Goal: Transaction & Acquisition: Purchase product/service

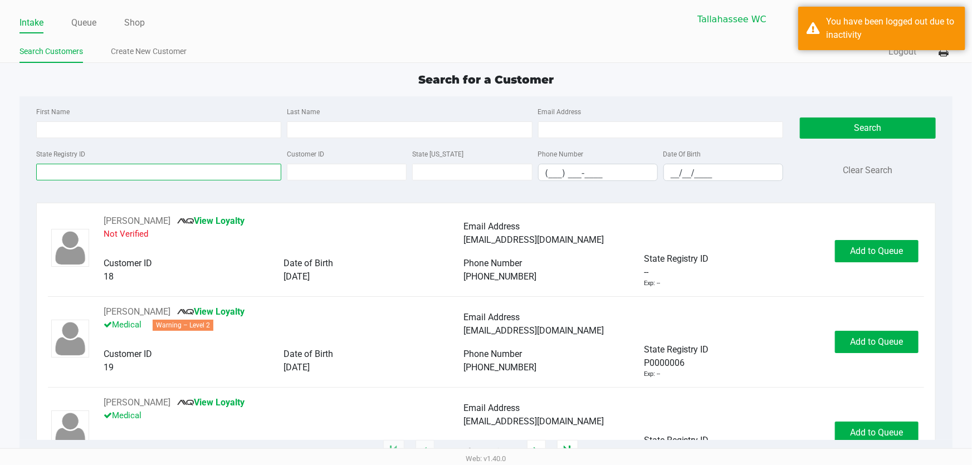
click at [110, 174] on input "State Registry ID" at bounding box center [158, 172] width 245 height 17
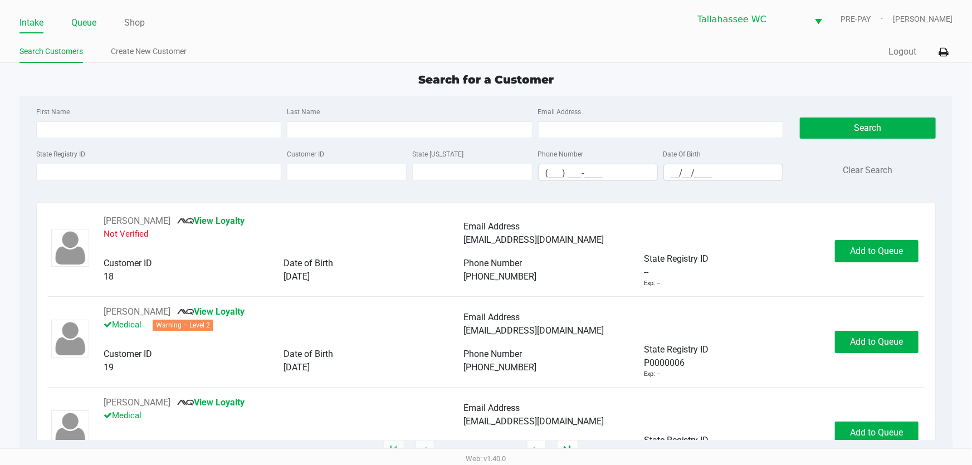
click at [86, 19] on link "Queue" at bounding box center [83, 23] width 25 height 16
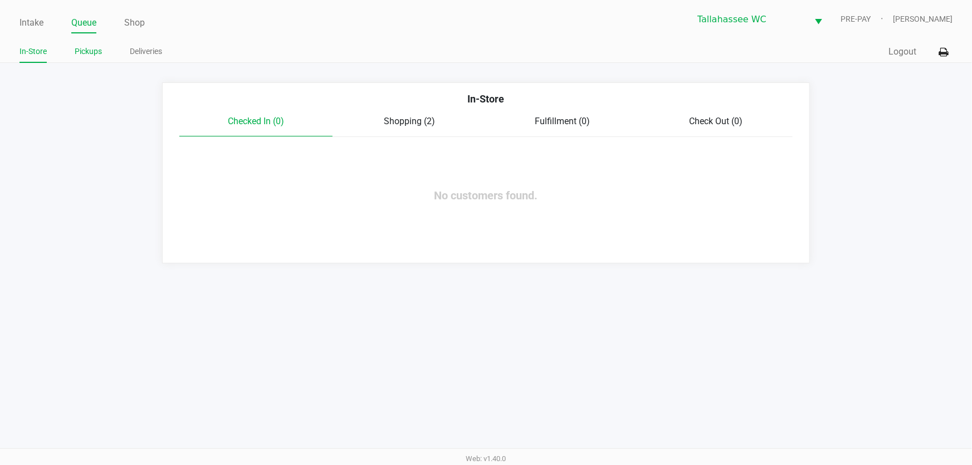
click at [97, 56] on link "Pickups" at bounding box center [88, 52] width 27 height 14
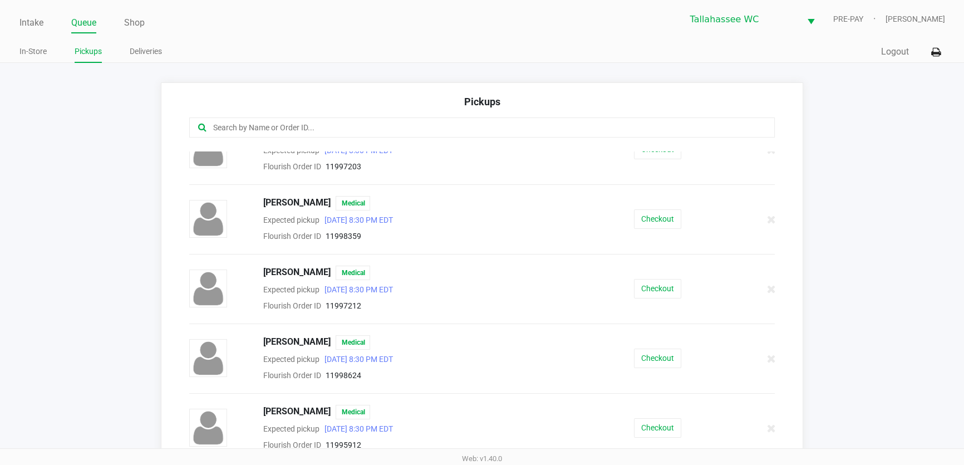
scroll to position [607, 0]
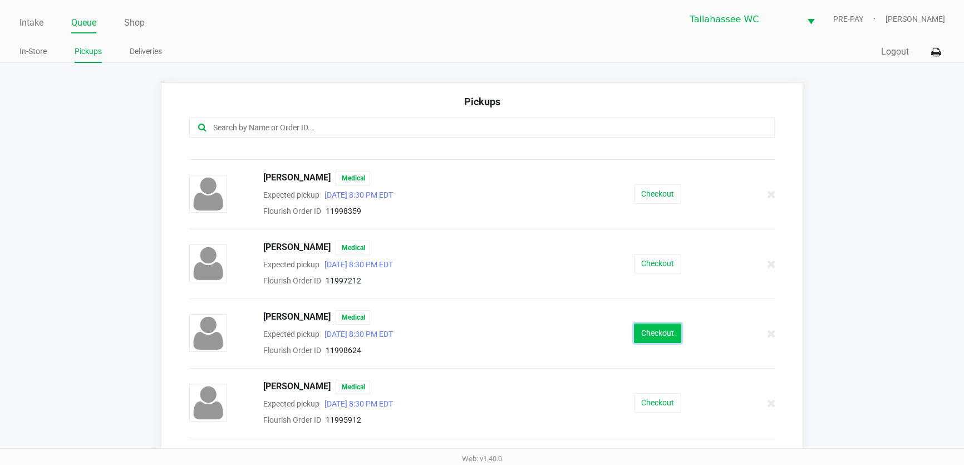
click at [653, 328] on button "Checkout" at bounding box center [657, 332] width 47 height 19
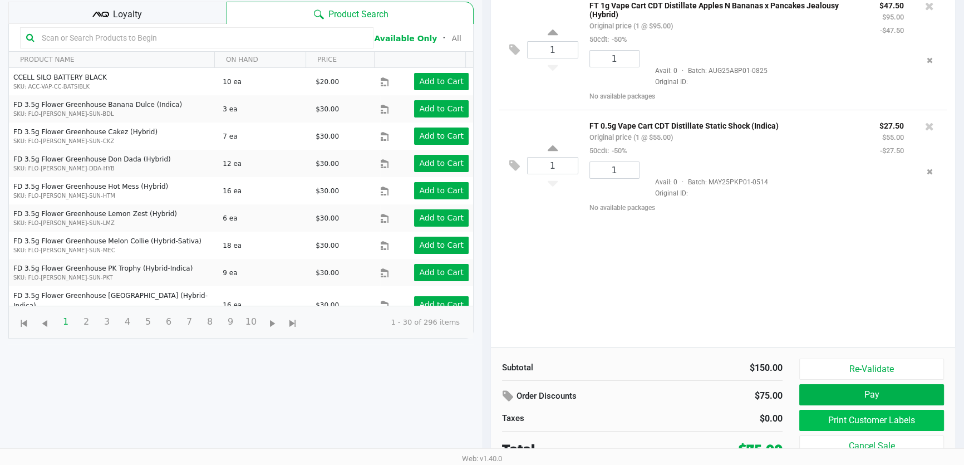
scroll to position [119, 0]
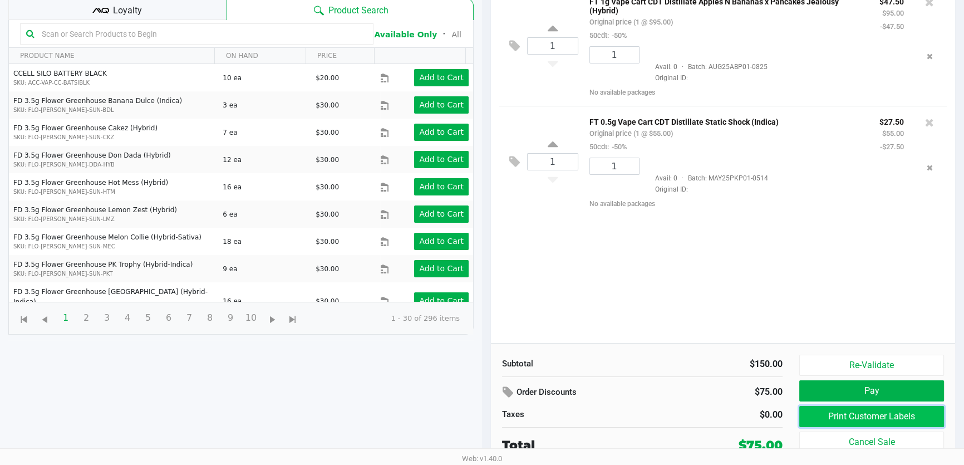
click at [847, 413] on button "Print Customer Labels" at bounding box center [872, 416] width 145 height 21
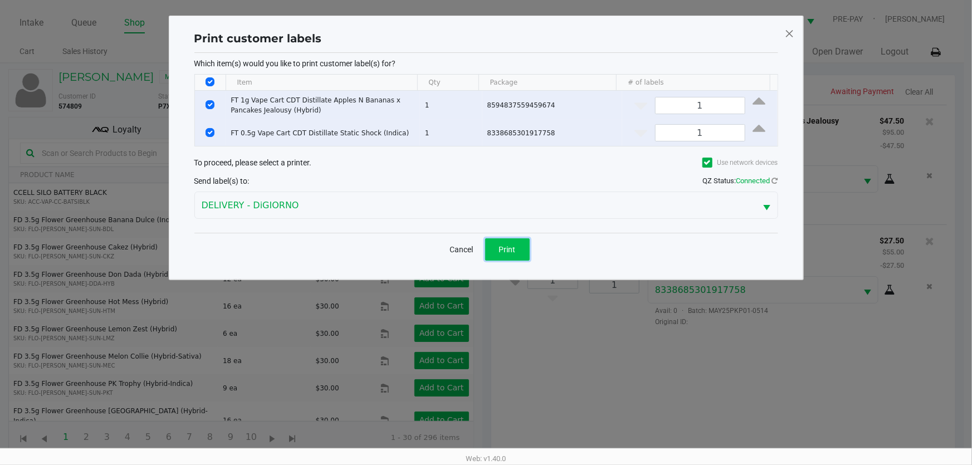
click at [513, 253] on span "Print" at bounding box center [507, 249] width 17 height 9
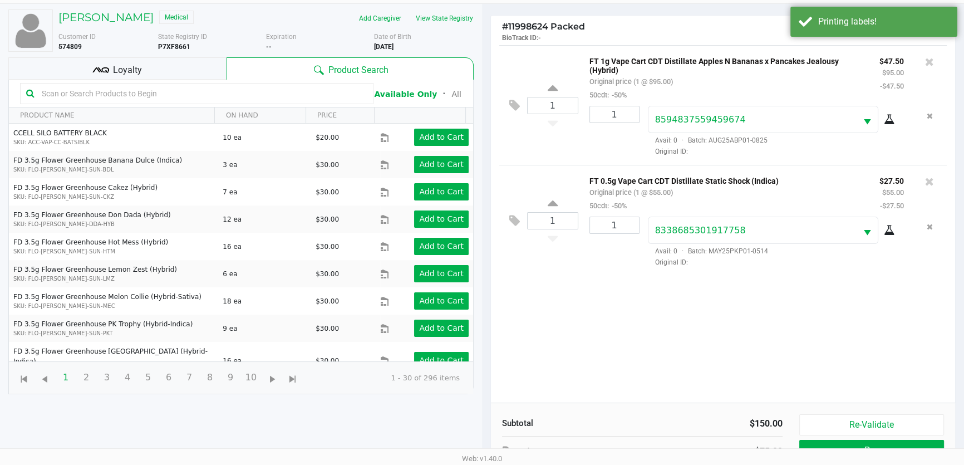
scroll to position [119, 0]
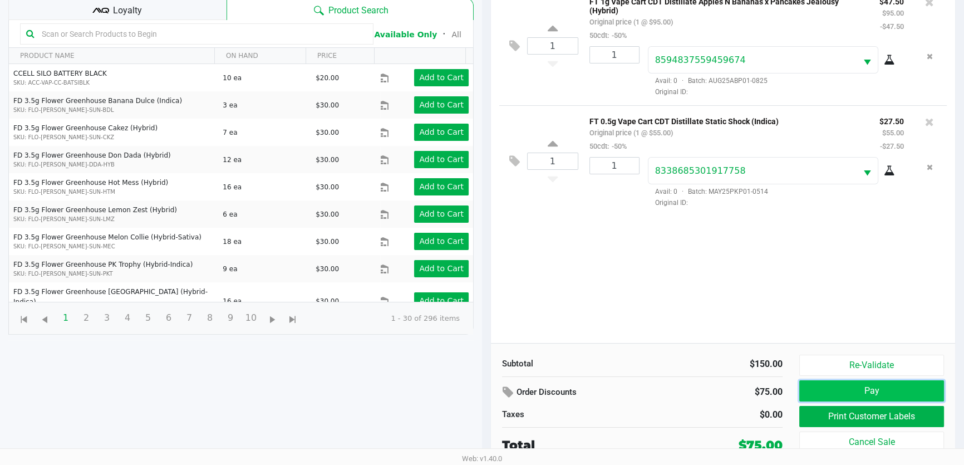
click at [828, 390] on button "Pay" at bounding box center [872, 390] width 145 height 21
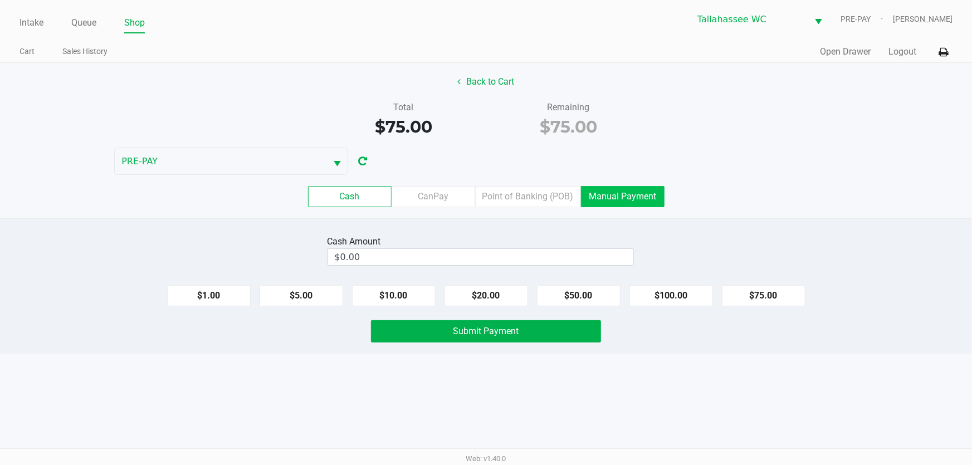
click at [625, 202] on label "Manual Payment" at bounding box center [623, 196] width 84 height 21
click at [0, 0] on 8 "Manual Payment" at bounding box center [0, 0] width 0 height 0
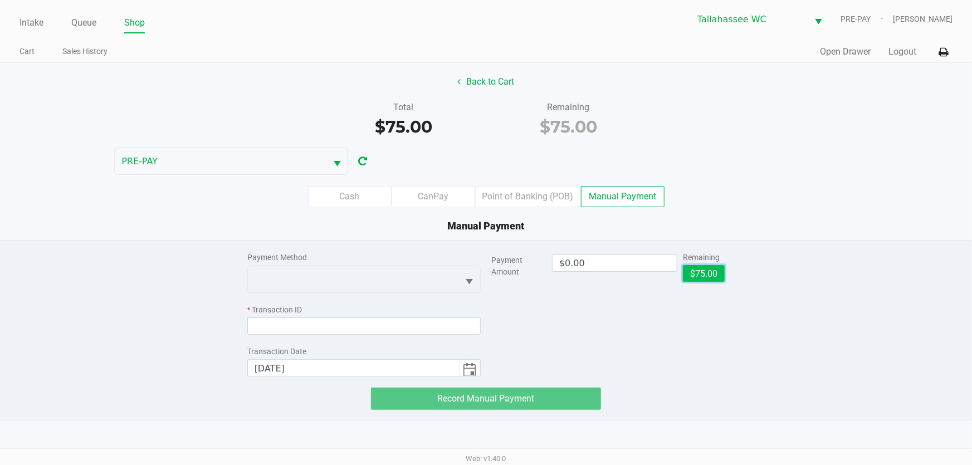
click at [702, 273] on button "$75.00" at bounding box center [704, 273] width 42 height 17
type input "$75.00"
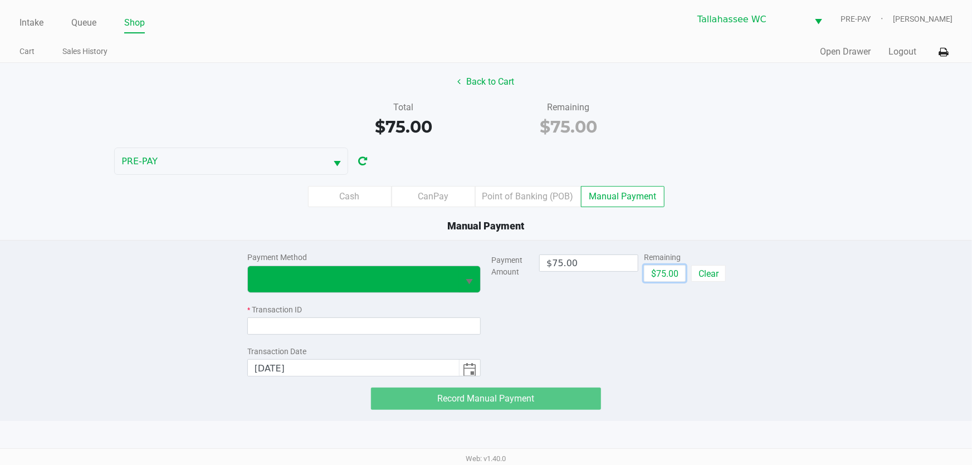
click at [460, 276] on button "Select" at bounding box center [469, 279] width 21 height 26
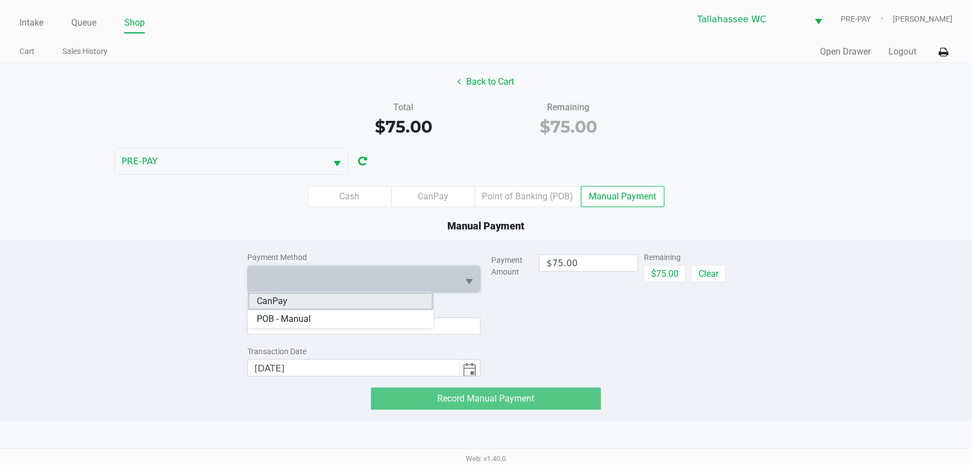
click at [378, 304] on li "CanPay" at bounding box center [340, 301] width 185 height 18
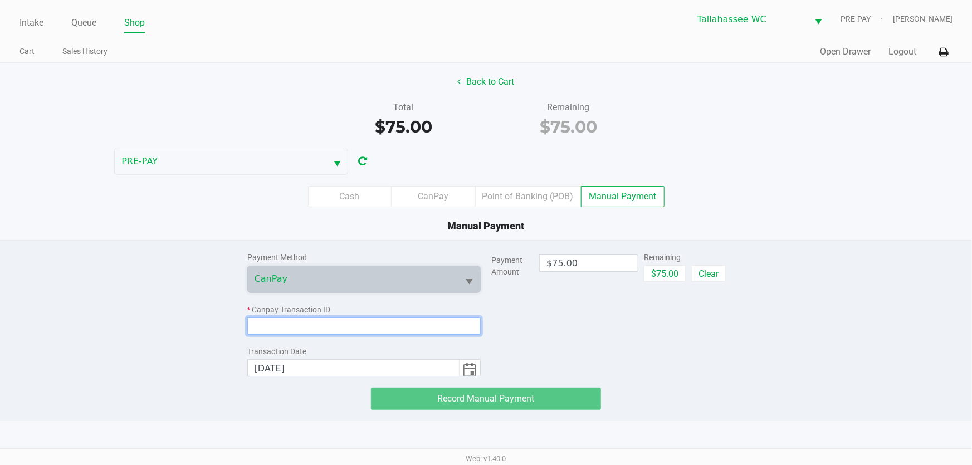
click at [375, 326] on input at bounding box center [363, 325] width 233 height 17
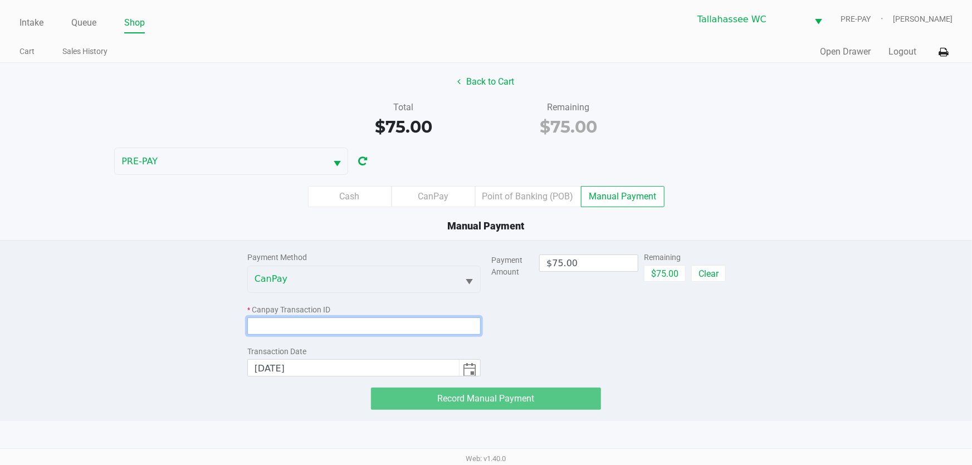
paste input "UGUHEMU1EWIB"
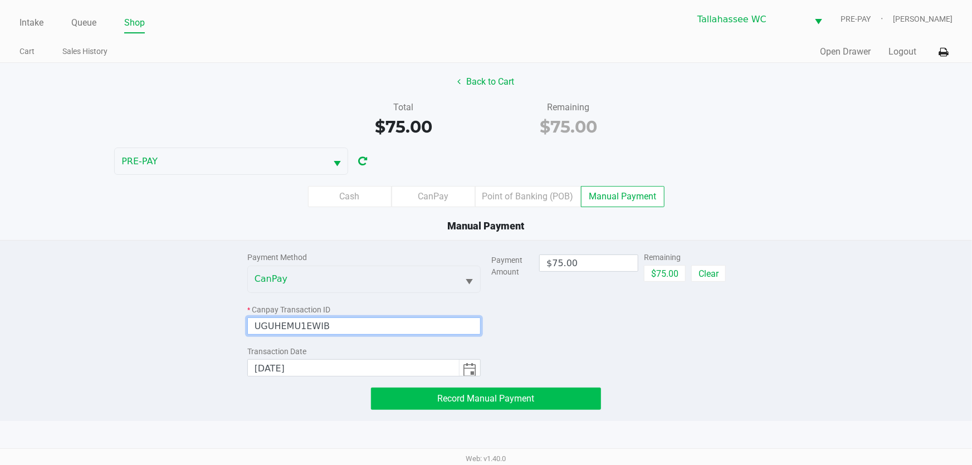
type input "UGUHEMU1EWIB"
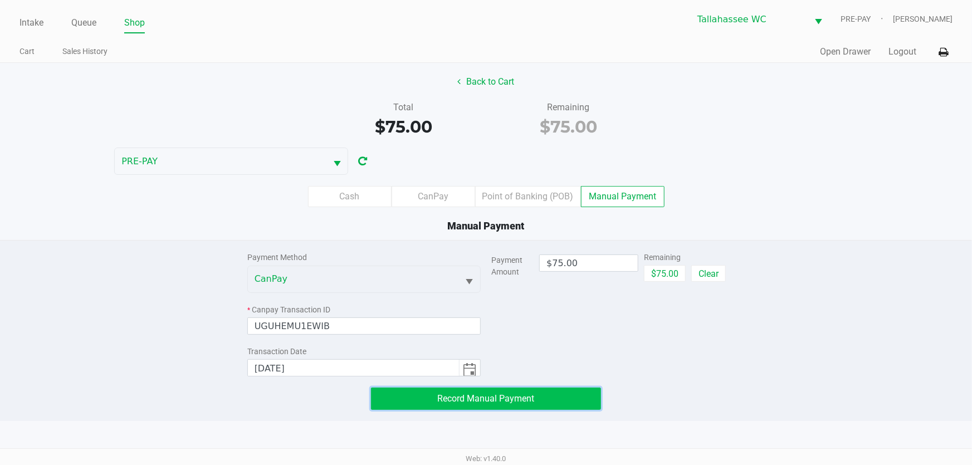
click at [441, 395] on span "Record Manual Payment" at bounding box center [486, 398] width 97 height 11
